Goal: Task Accomplishment & Management: Manage account settings

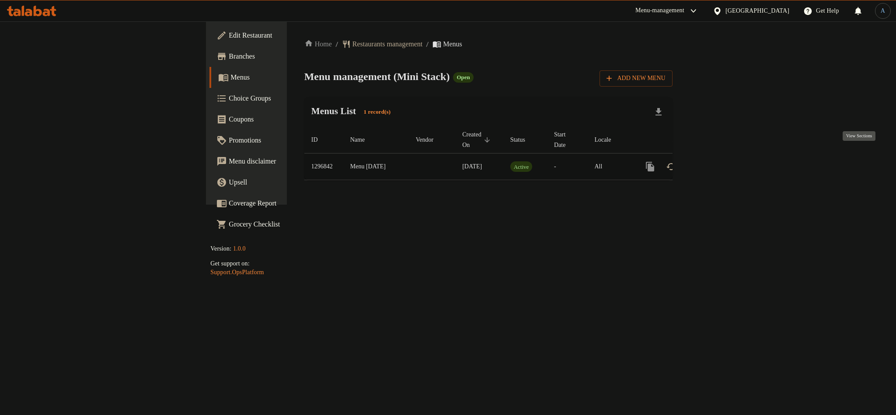
click at [717, 163] on icon "enhanced table" at bounding box center [714, 167] width 8 height 8
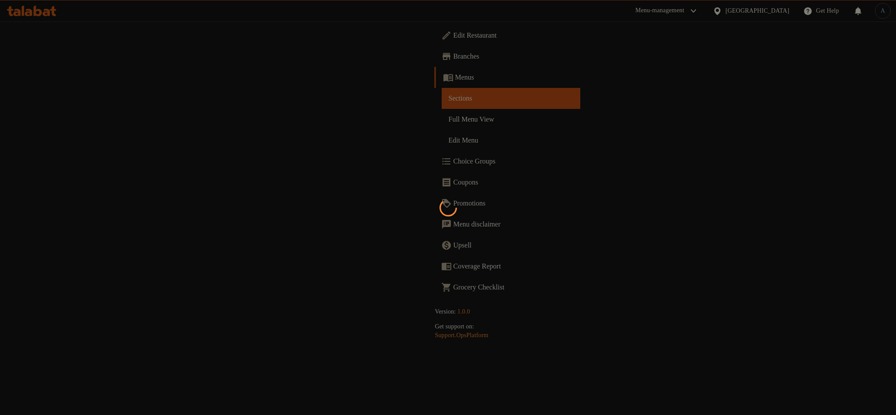
click at [750, 163] on div at bounding box center [448, 207] width 896 height 415
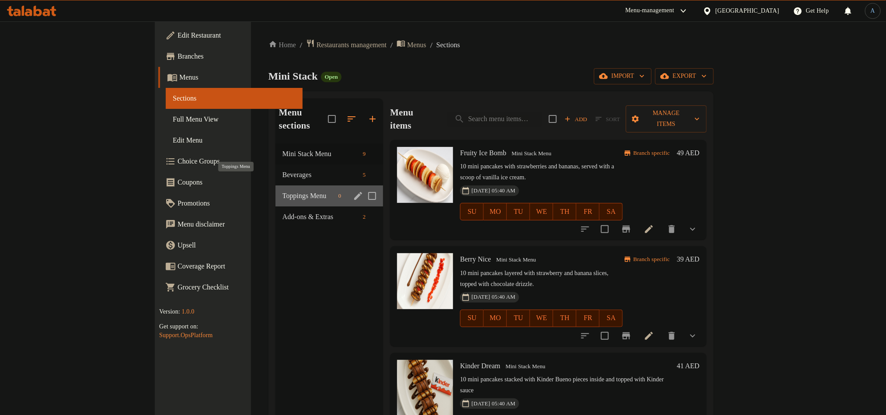
click at [283, 191] on span "Toppings Menu" at bounding box center [309, 196] width 52 height 10
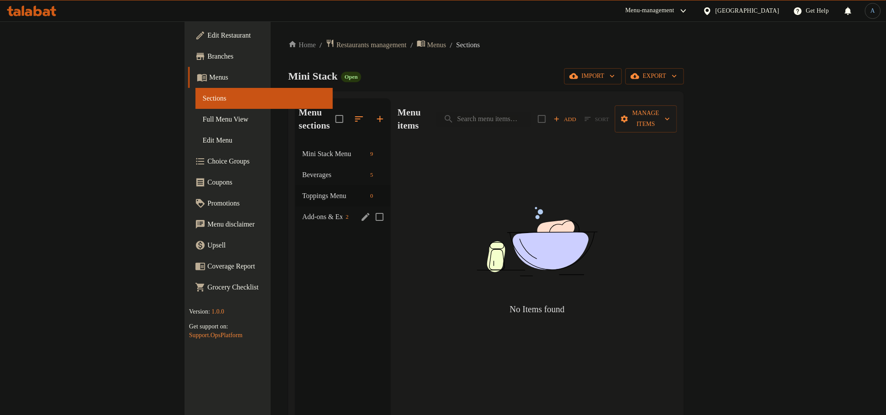
click at [302, 212] on span "Add-ons & Extras" at bounding box center [322, 217] width 40 height 10
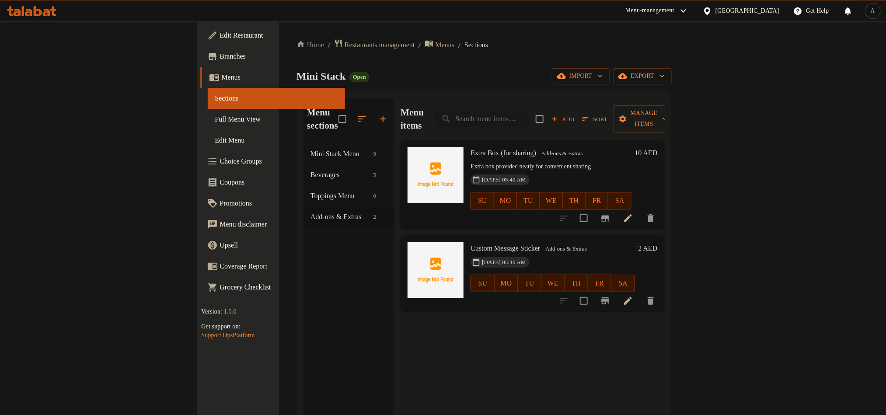
click at [529, 112] on input "search" at bounding box center [481, 119] width 94 height 15
paste input "Spring roll"
type input "Spring roll"
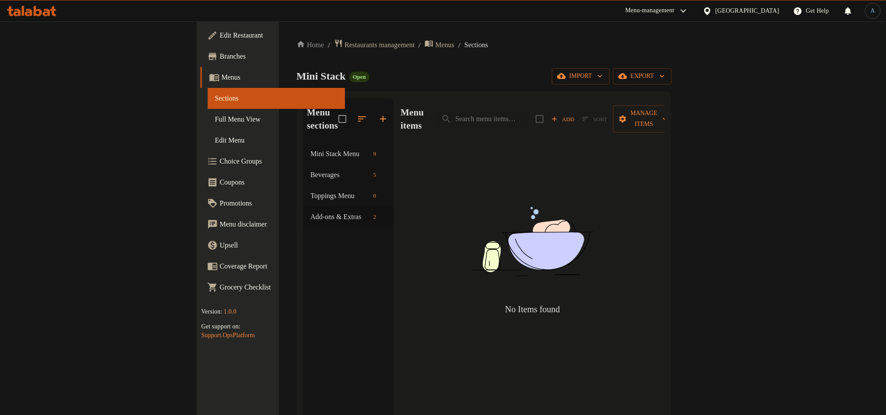
click at [554, 82] on div "Mini Stack Open import export" at bounding box center [484, 76] width 375 height 16
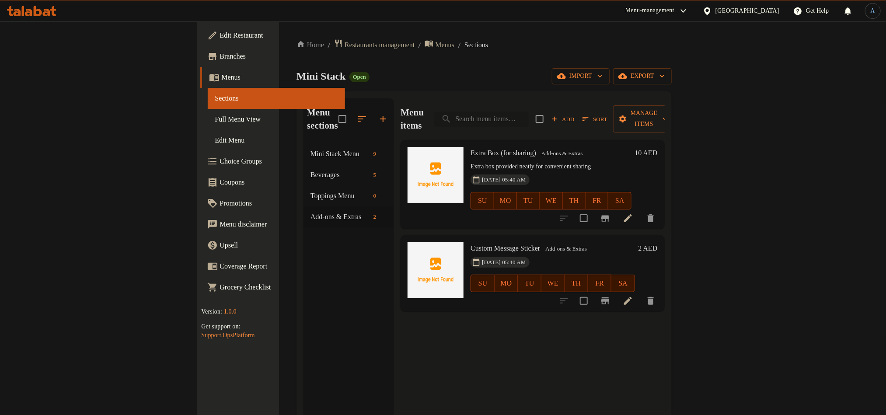
click at [529, 112] on input "search" at bounding box center [481, 119] width 94 height 15
paste input "Samosa"
type input "Samosa"
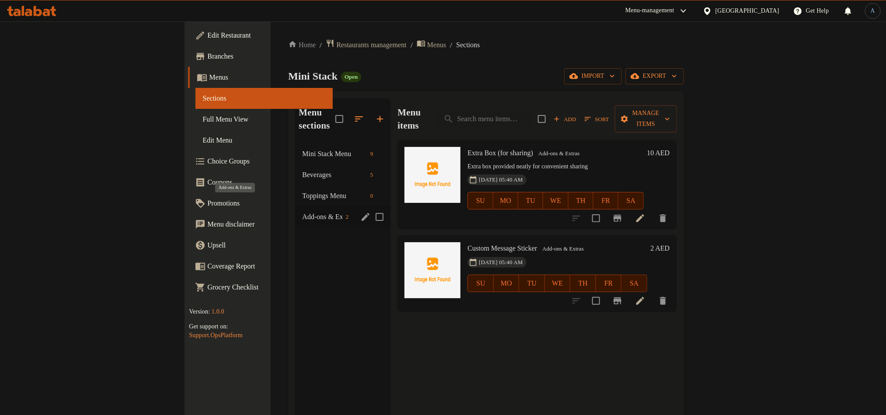
click at [302, 212] on span "Add-ons & Extras" at bounding box center [322, 217] width 40 height 10
click at [302, 191] on span "Toppings Menu" at bounding box center [322, 196] width 40 height 10
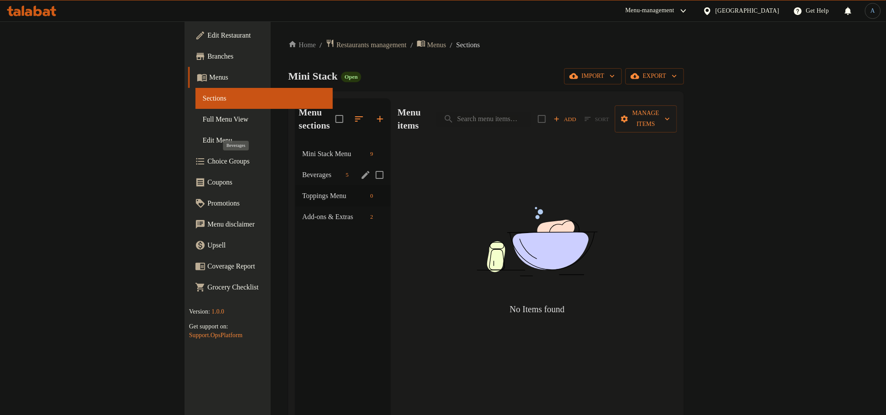
click at [302, 170] on span "Beverages" at bounding box center [322, 175] width 40 height 10
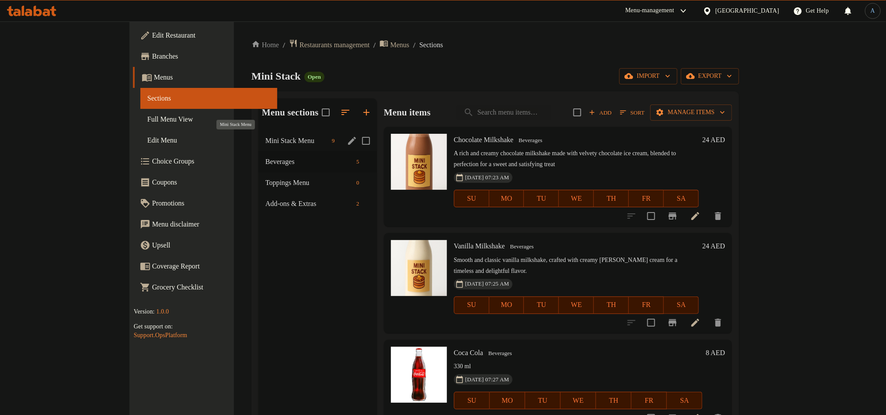
click at [266, 138] on span "Mini Stack Menu" at bounding box center [297, 141] width 63 height 10
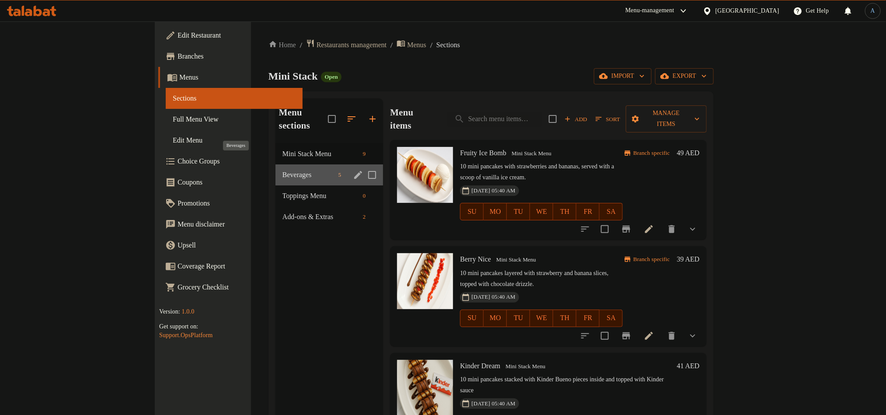
click at [283, 170] on span "Beverages" at bounding box center [309, 175] width 52 height 10
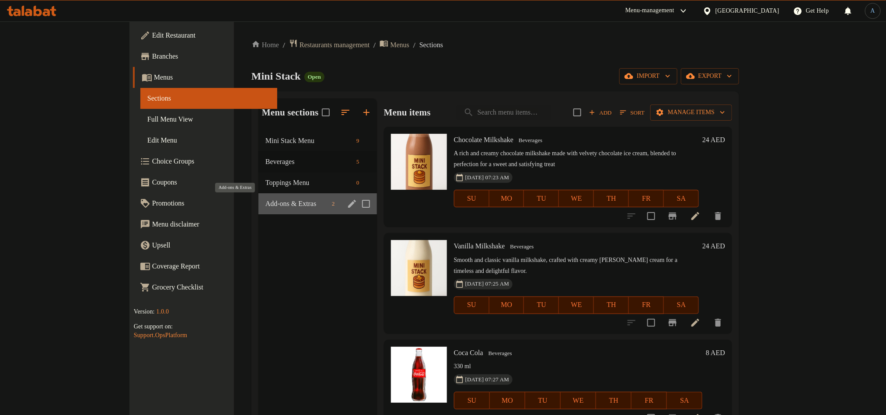
click at [266, 206] on span "Add-ons & Extras" at bounding box center [297, 204] width 63 height 10
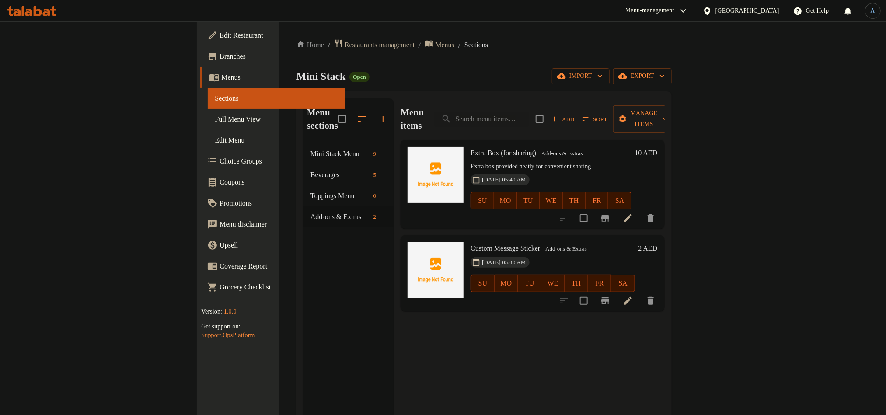
click at [304, 295] on div "Menu sections Mini Stack Menu 9 Beverages 5 Toppings Menu 0 Add-ons & Extras 2" at bounding box center [349, 305] width 90 height 415
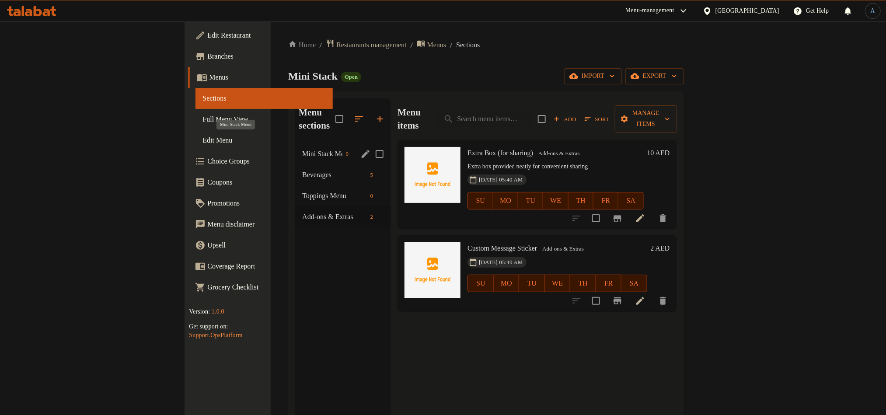
click at [302, 149] on span "Mini Stack Menu" at bounding box center [322, 154] width 40 height 10
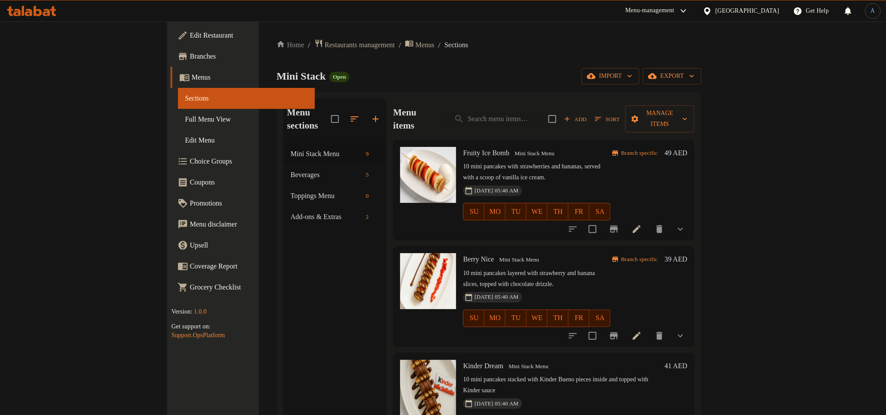
drag, startPoint x: 47, startPoint y: 39, endPoint x: 68, endPoint y: 69, distance: 36.1
click at [190, 39] on span "Edit Restaurant" at bounding box center [249, 35] width 118 height 10
